Goal: Task Accomplishment & Management: Manage account settings

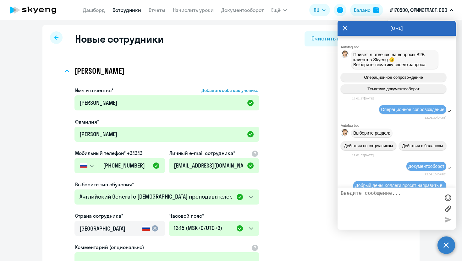
select select "english_adult_not_native_speaker"
select select "3"
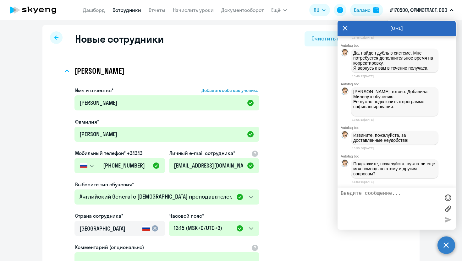
scroll to position [5108, 0]
click at [348, 197] on textarea at bounding box center [390, 209] width 99 height 36
type textarea "Спасибо!"
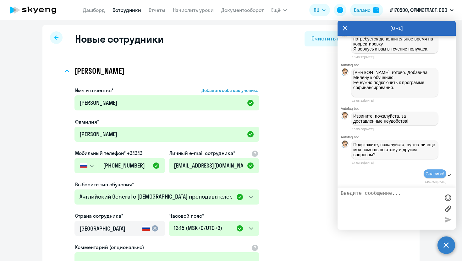
scroll to position [116, 0]
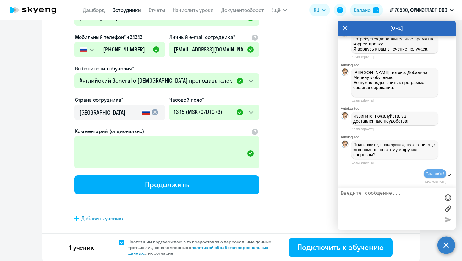
click at [131, 13] on link "Сотрудники" at bounding box center [126, 10] width 29 height 6
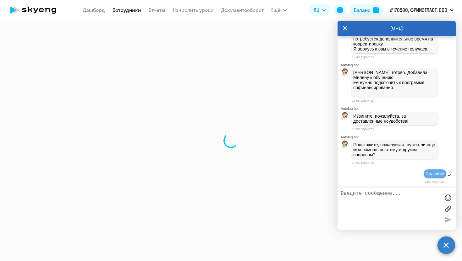
select select "30"
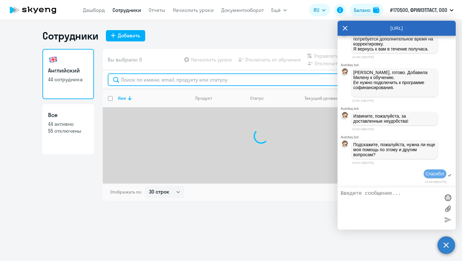
click at [186, 81] on input "text" at bounding box center [261, 80] width 307 height 13
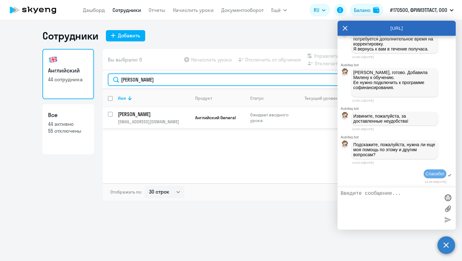
type input "[PERSON_NAME]"
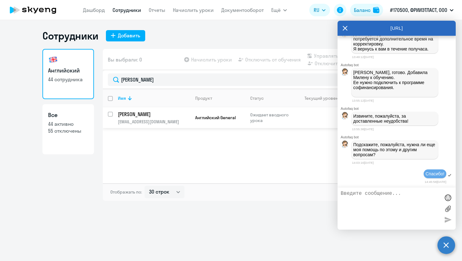
click at [170, 117] on p "[PERSON_NAME]" at bounding box center [153, 114] width 71 height 7
select select "english"
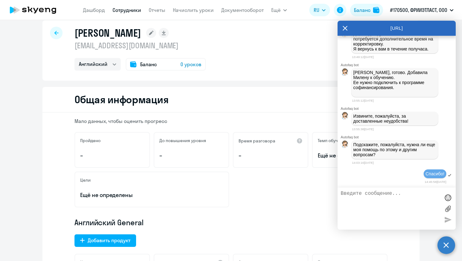
scroll to position [10, 0]
click at [341, 30] on div "[URL]" at bounding box center [396, 28] width 118 height 15
click at [345, 25] on icon at bounding box center [344, 28] width 5 height 15
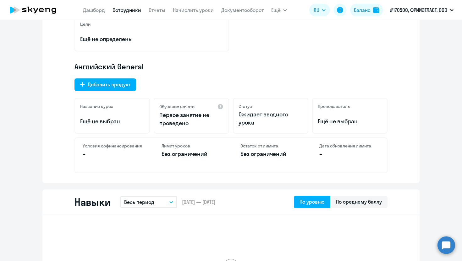
scroll to position [161, 0]
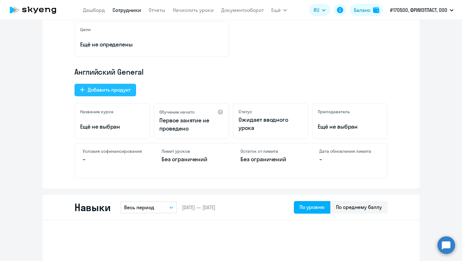
click at [120, 95] on button "Добавить продукт" at bounding box center [105, 90] width 62 height 13
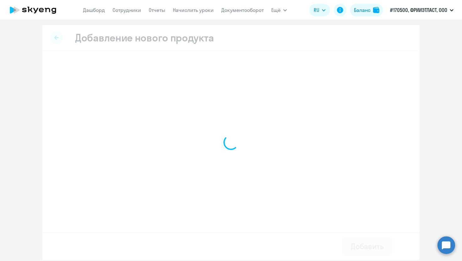
select select "english_adult_not_native_speaker_premium"
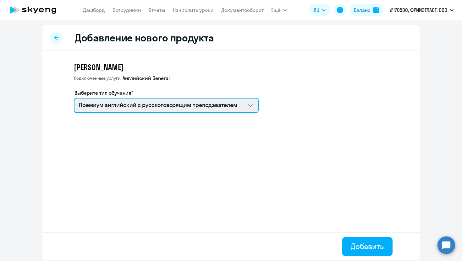
click at [145, 104] on select "Премиум английский с русскоговорящим преподавателем Английский General с [DEMOG…" at bounding box center [166, 105] width 185 height 15
click at [74, 98] on select "Премиум английский с русскоговорящим преподавателем Английский General с [DEMOG…" at bounding box center [166, 105] width 185 height 15
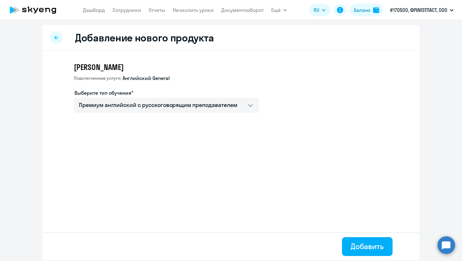
click at [52, 36] on div at bounding box center [56, 37] width 13 height 13
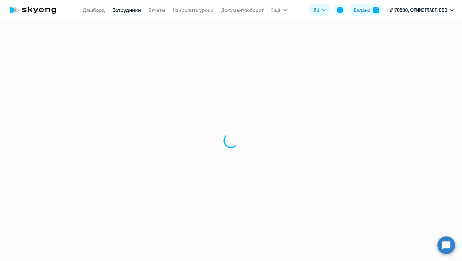
select select "english"
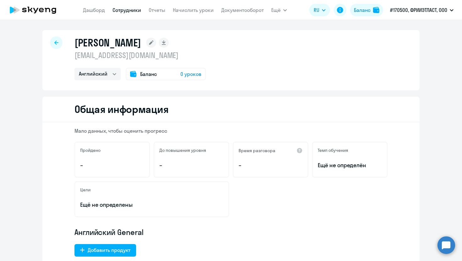
click at [55, 43] on icon at bounding box center [56, 43] width 4 height 4
select select "30"
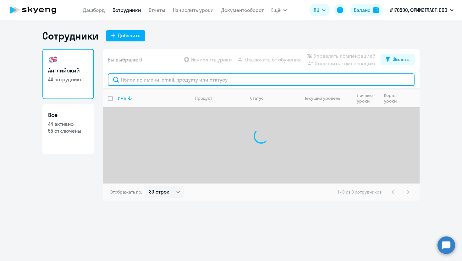
click at [162, 81] on input "text" at bounding box center [261, 80] width 307 height 13
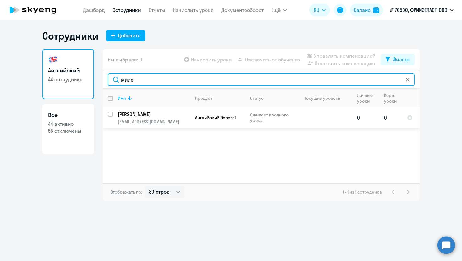
type input "миле"
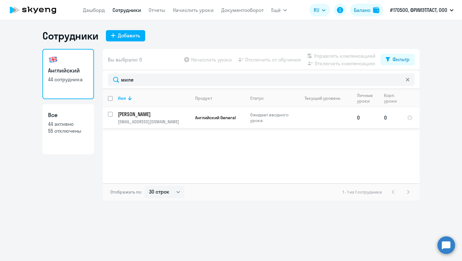
click at [112, 115] on input "select row 15628434" at bounding box center [114, 118] width 13 height 13
checkbox input "true"
click at [340, 57] on span "Управлять компенсацией" at bounding box center [345, 56] width 62 height 8
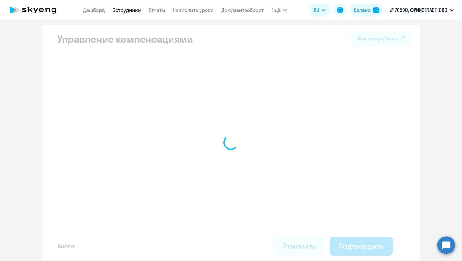
select select "MONTHLY"
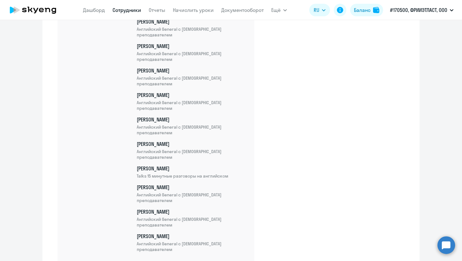
scroll to position [1091, 0]
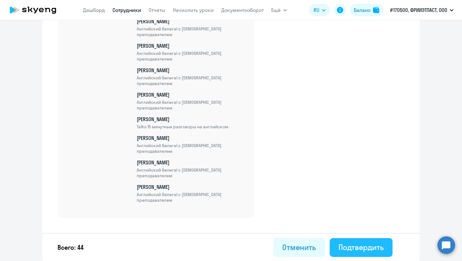
click at [374, 249] on div "Подтвердить" at bounding box center [360, 248] width 45 height 10
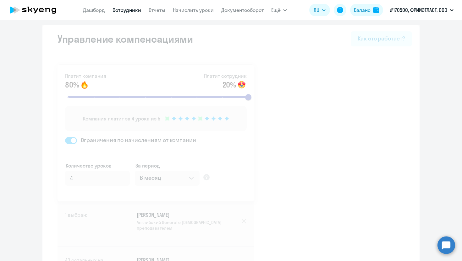
select select "30"
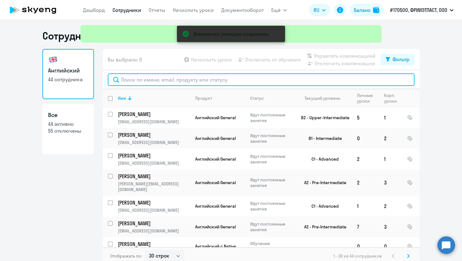
click at [262, 80] on input "text" at bounding box center [261, 80] width 307 height 13
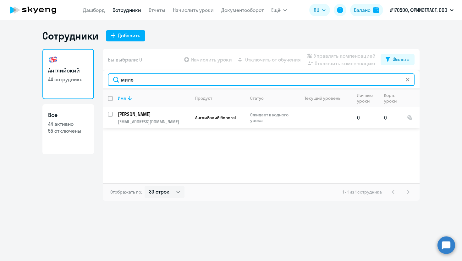
type input "миле"
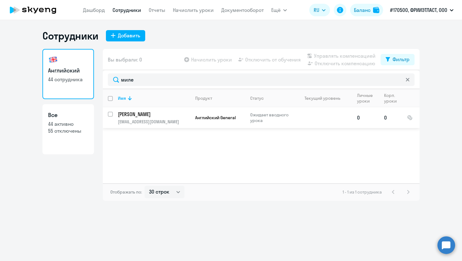
click at [152, 118] on td "[PERSON_NAME] [PERSON_NAME][EMAIL_ADDRESS][DOMAIN_NAME]" at bounding box center [151, 117] width 77 height 21
select select "english"
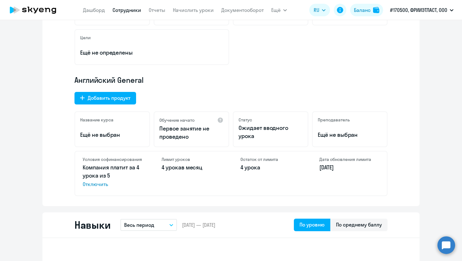
scroll to position [127, 0]
